Goal: Book appointment/travel/reservation

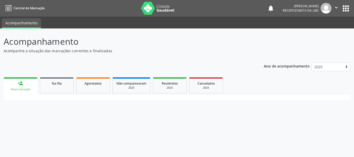
click at [23, 88] on div "Nova marcação" at bounding box center [20, 90] width 26 height 4
click at [18, 83] on div "person_add" at bounding box center [21, 84] width 6 height 6
click at [23, 84] on div "person_add" at bounding box center [21, 84] width 6 height 6
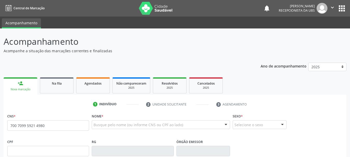
type input "700 7099 5921 4980"
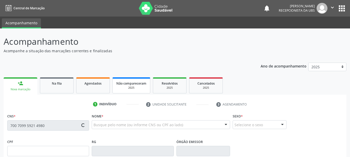
type input "[DATE]"
type input "[PHONE_NUMBER]"
type input "S/N"
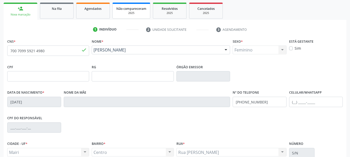
scroll to position [78, 0]
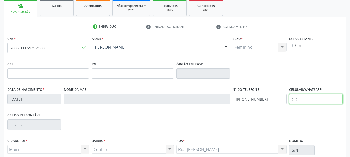
click at [298, 100] on input "text" at bounding box center [316, 99] width 54 height 10
type input "[PHONE_NUMBER]"
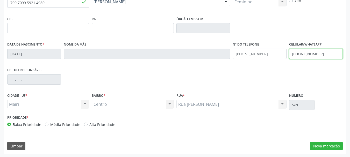
scroll to position [124, 0]
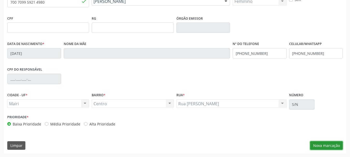
click at [336, 143] on button "Nova marcação" at bounding box center [326, 145] width 33 height 9
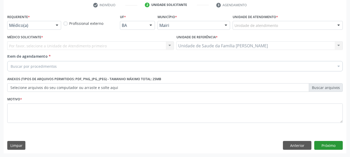
scroll to position [99, 0]
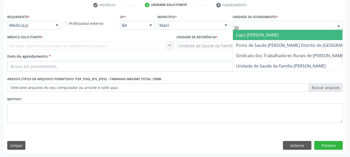
type input "DIL"
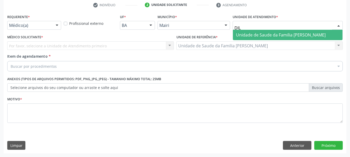
click at [290, 37] on span "Unidade de Saude da Familia [PERSON_NAME]" at bounding box center [281, 35] width 90 height 6
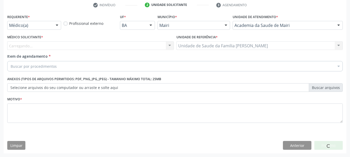
click at [55, 49] on div "Carregando... Nenhum resultado encontrado para: " " Não há nenhuma opção para s…" at bounding box center [90, 45] width 167 height 9
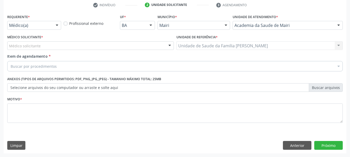
click at [55, 50] on div "Médico Solicitante * Médico solicitante [PERSON_NAME] [PERSON_NAME] [PERSON_NAM…" at bounding box center [90, 43] width 169 height 20
click at [49, 48] on div "Médico solicitante" at bounding box center [90, 45] width 167 height 9
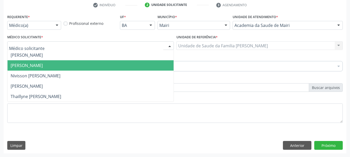
click at [43, 64] on span "[PERSON_NAME]" at bounding box center [27, 66] width 32 height 6
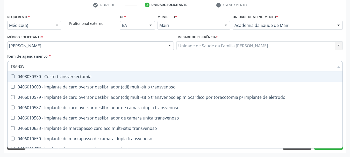
type input "TRANSVA"
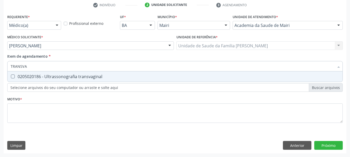
click at [62, 80] on span "0205020186 - Ultrassonografia transvaginal" at bounding box center [175, 76] width 335 height 10
checkbox transvaginal "true"
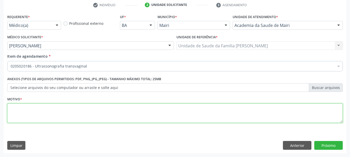
click at [49, 107] on textarea at bounding box center [174, 114] width 335 height 20
type textarea "ISERIR O DIU"
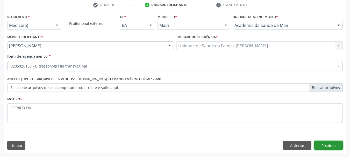
click at [329, 142] on button "Próximo" at bounding box center [328, 145] width 28 height 9
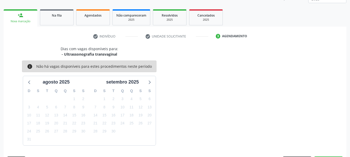
scroll to position [83, 0]
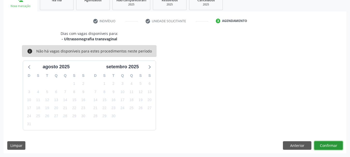
click at [329, 142] on button "Confirmar" at bounding box center [328, 145] width 28 height 9
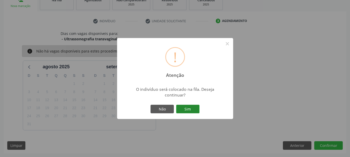
click at [186, 105] on button "Sim" at bounding box center [187, 109] width 23 height 9
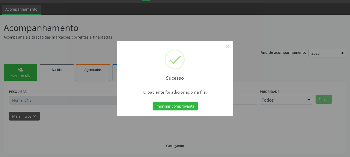
scroll to position [14, 0]
